Goal: Information Seeking & Learning: Learn about a topic

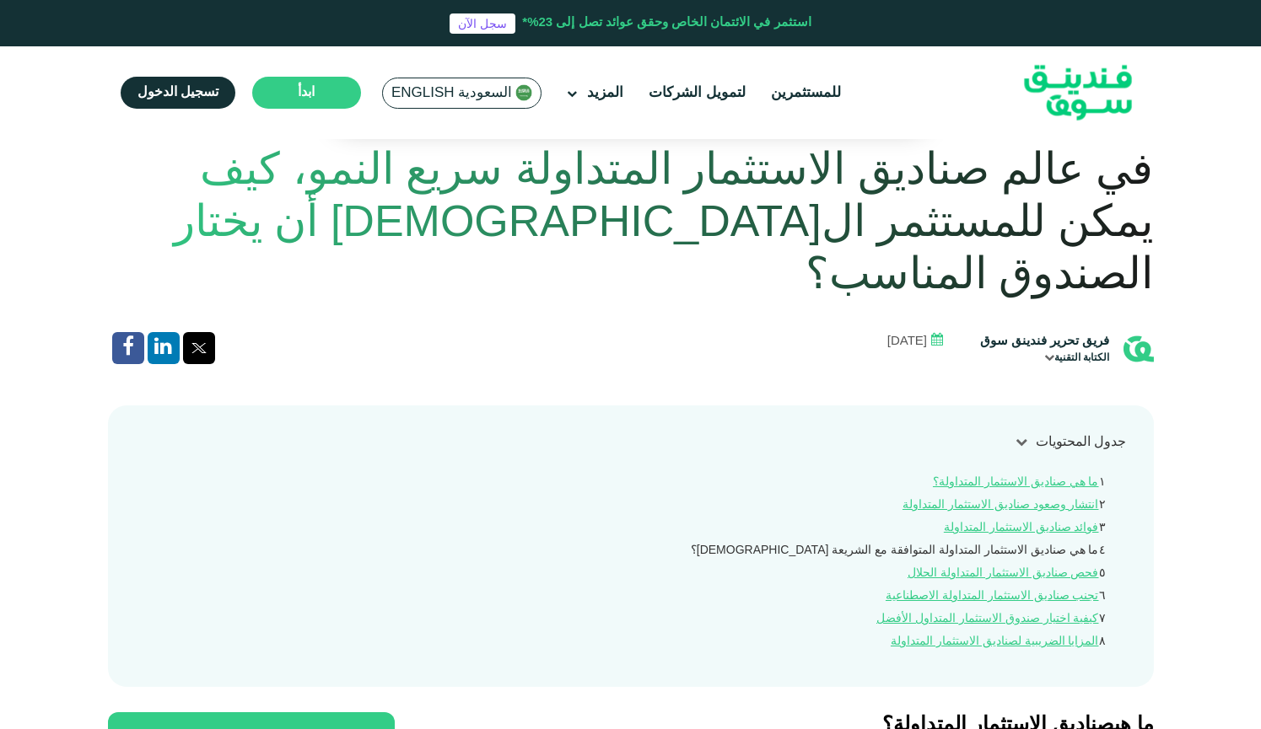
click at [902, 545] on link "ما هي صناديق الاستثمار المتداولة المتوافقة مع الشريعة [DEMOGRAPHIC_DATA]؟" at bounding box center [895, 551] width 408 height 12
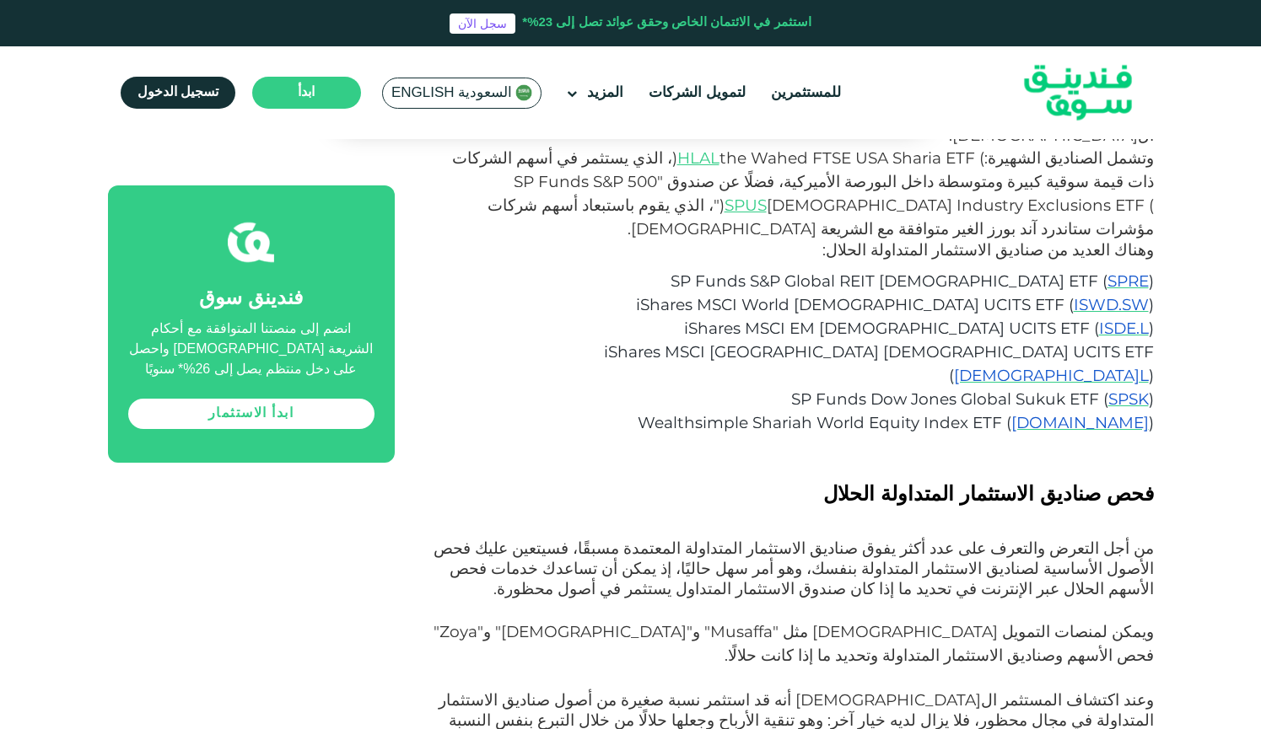
scroll to position [2520, 0]
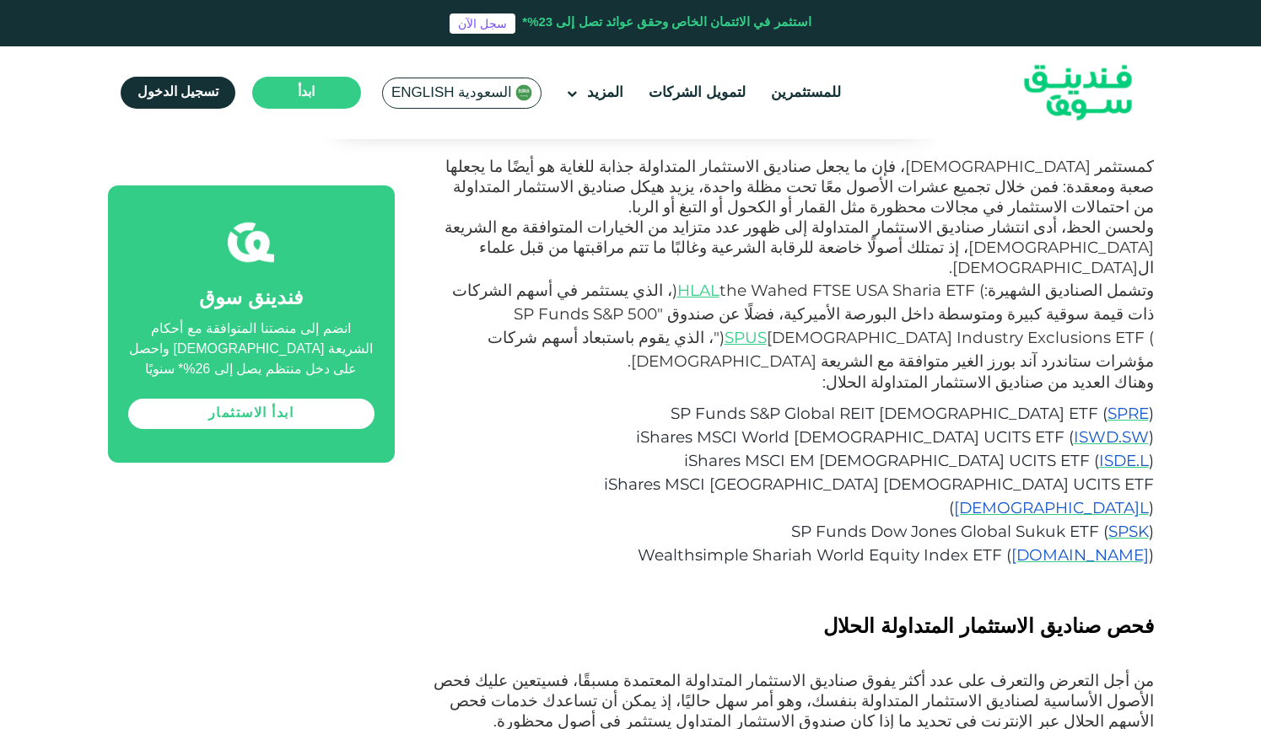
drag, startPoint x: 954, startPoint y: 492, endPoint x: 897, endPoint y: 492, distance: 56.5
copy span "Musaffa"
drag, startPoint x: 869, startPoint y: 493, endPoint x: 800, endPoint y: 493, distance: 69.2
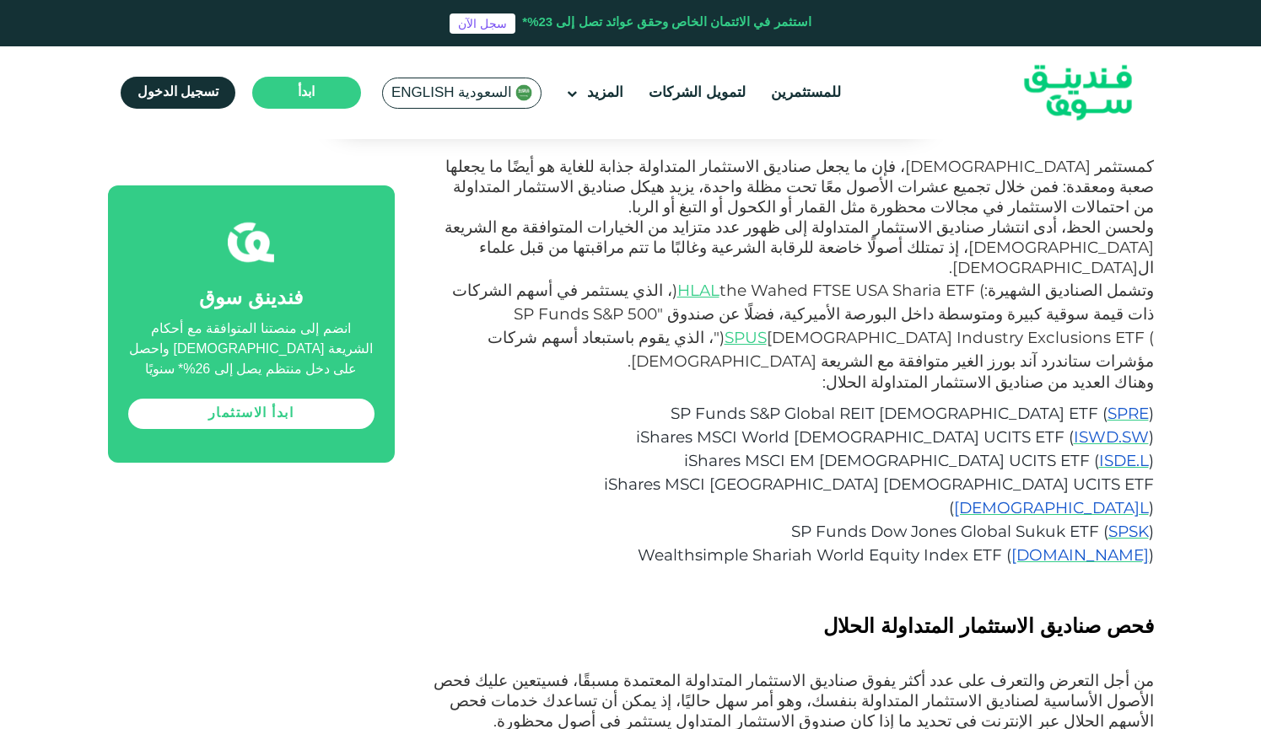
copy span "[DEMOGRAPHIC_DATA]"
